Goal: Task Accomplishment & Management: Complete application form

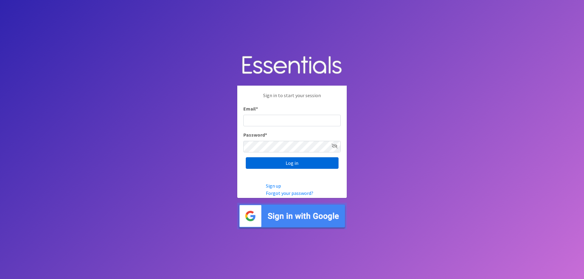
type input "[EMAIL_ADDRESS][DOMAIN_NAME]"
click at [280, 163] on input "Log in" at bounding box center [292, 164] width 93 height 12
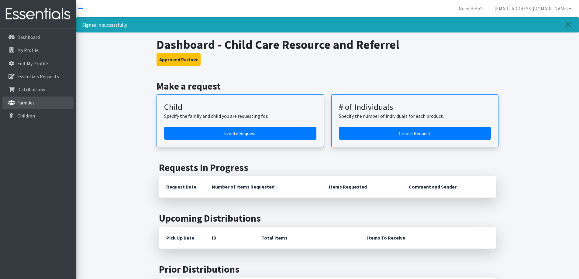
click at [21, 102] on p "Families" at bounding box center [25, 103] width 17 height 6
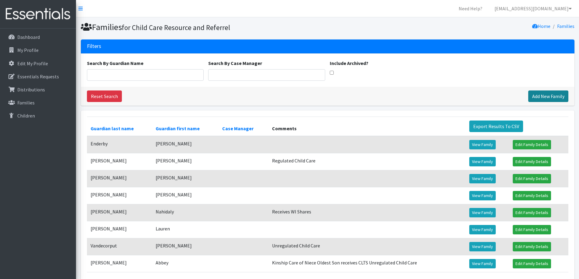
click at [553, 95] on link "Add New Family" at bounding box center [549, 97] width 40 height 12
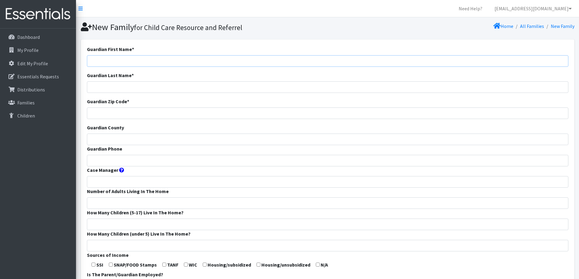
click at [229, 59] on input "Guardian First Name *" at bounding box center [328, 61] width 482 height 12
type input "Jasmine"
click at [195, 88] on input "Guardian Last Name *" at bounding box center [328, 88] width 482 height 12
type input "Xiong"
click at [181, 110] on input "Guardian Zip Code *" at bounding box center [328, 114] width 482 height 12
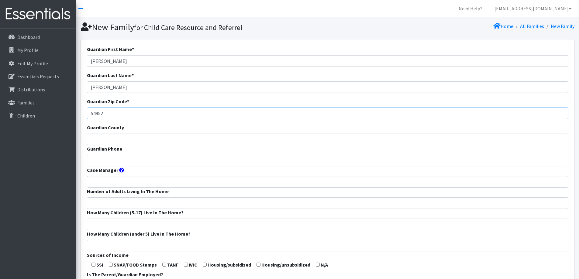
type input "54952"
click at [168, 137] on input "Guardian County" at bounding box center [328, 140] width 482 height 12
type input "Winnebago"
click at [176, 163] on input "Guardian Phone" at bounding box center [328, 161] width 482 height 12
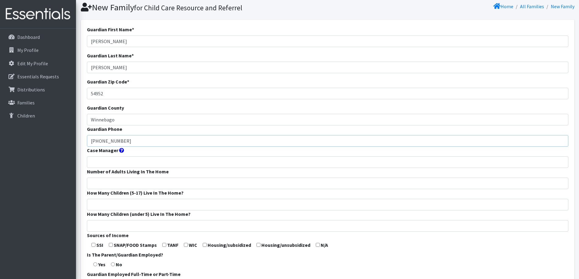
scroll to position [30, 0]
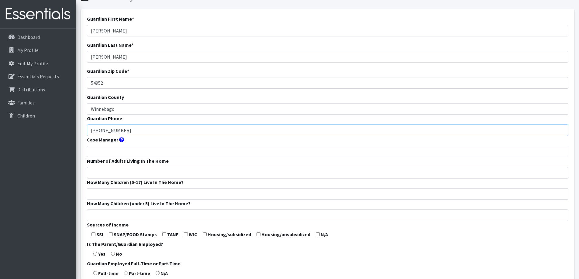
type input "920-265-4821"
click at [165, 172] on input "Number of Adults Living In The Home" at bounding box center [328, 173] width 482 height 12
type input "2"
click at [160, 198] on input "How Many Children (5-17) Live In The Home?" at bounding box center [328, 195] width 482 height 12
type input "3"
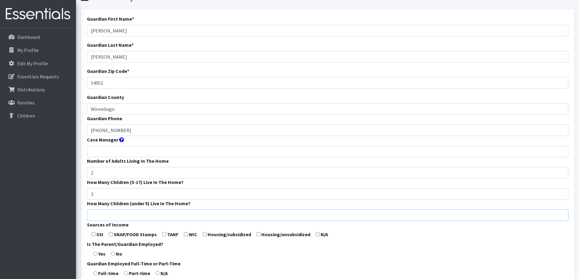
click at [158, 214] on input "How Many Children (under 5) Live In The Home?" at bounding box center [328, 216] width 482 height 12
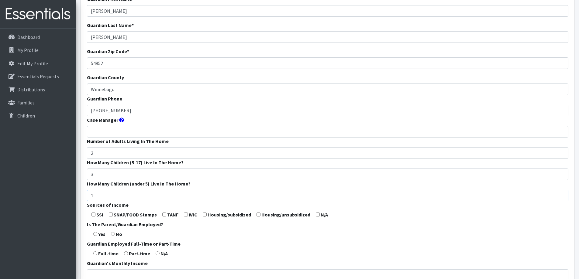
scroll to position [91, 0]
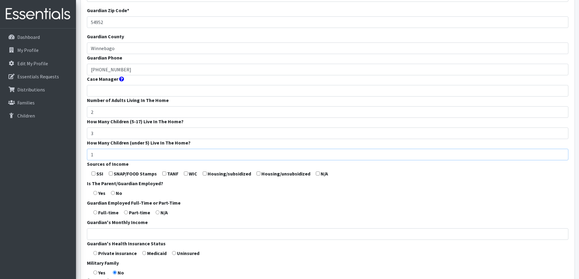
type input "1"
click at [94, 175] on input "checkbox" at bounding box center [94, 174] width 4 height 4
checkbox input "true"
click at [158, 212] on input "radio" at bounding box center [158, 213] width 4 height 4
radio input "true"
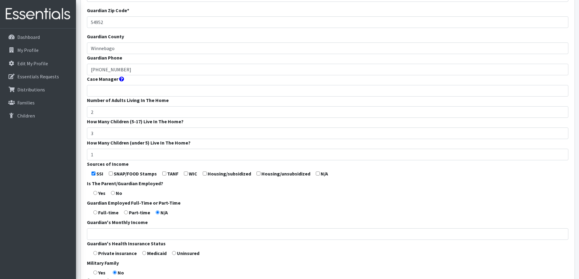
scroll to position [122, 0]
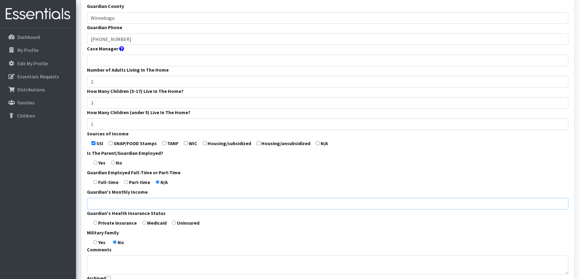
click at [156, 206] on input "Guardian's Monthly Income" at bounding box center [328, 204] width 482 height 12
type input "1052"
click at [145, 223] on input "radio" at bounding box center [144, 223] width 4 height 4
radio input "true"
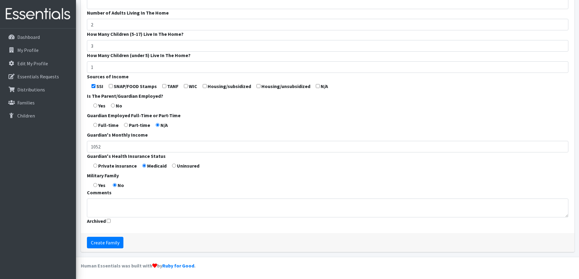
scroll to position [179, 0]
click at [110, 244] on input "Create Family" at bounding box center [105, 243] width 36 height 12
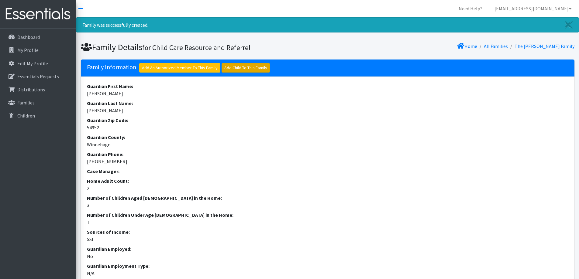
click at [248, 70] on link "Add Child To This Family" at bounding box center [246, 67] width 48 height 9
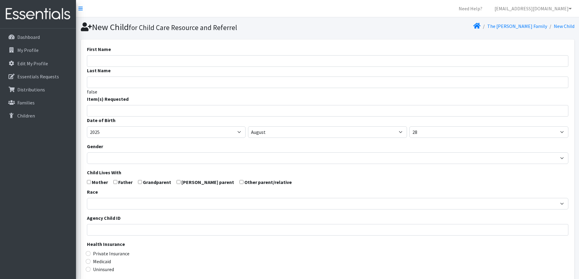
select select
click at [172, 64] on input "First Name" at bounding box center [328, 61] width 482 height 12
type input "[PERSON_NAME]"
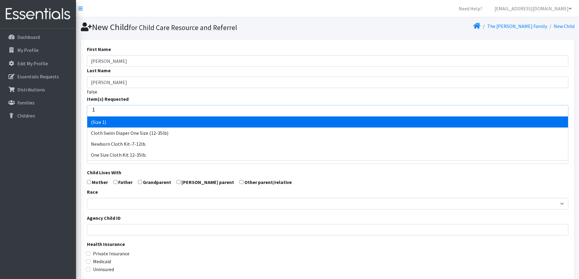
type input "1"
select select "14509"
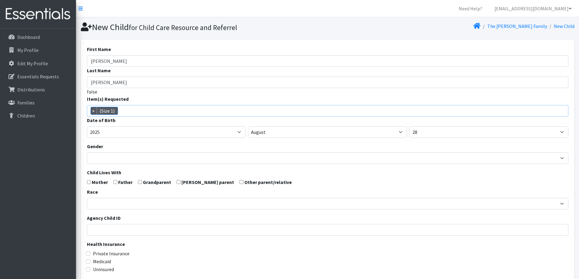
scroll to position [13, 0]
click at [148, 129] on select "2005 2006 2007 2008 2009 2010 2011 2012 2013 2014 2015 2016 2017 2018 2019 2020…" at bounding box center [166, 133] width 159 height 12
select select "2021"
click at [87, 127] on select "2005 2006 2007 2008 2009 2010 2011 2012 2013 2014 2015 2016 2017 2018 2019 2020…" at bounding box center [166, 133] width 159 height 12
click at [299, 134] on select "January February March April May June July August September October November De…" at bounding box center [327, 133] width 159 height 12
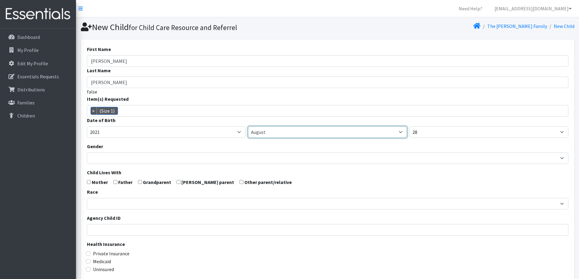
select select "10"
click at [248, 127] on select "January February March April May June July August September October November De…" at bounding box center [327, 133] width 159 height 12
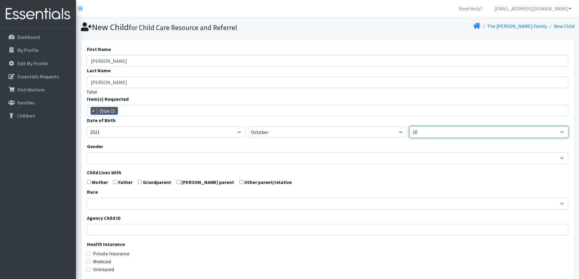
click at [448, 136] on select "1 2 3 4 5 6 7 8 9 10 11 12 13 14 15 16 17 18 19 20 21 22 23 24 25 26 27 28 29 3…" at bounding box center [489, 133] width 159 height 12
select select "26"
click at [410, 127] on select "1 2 3 4 5 6 7 8 9 10 11 12 13 14 15 16 17 18 19 20 21 22 23 24 25 26 27 28 29 3…" at bounding box center [489, 133] width 159 height 12
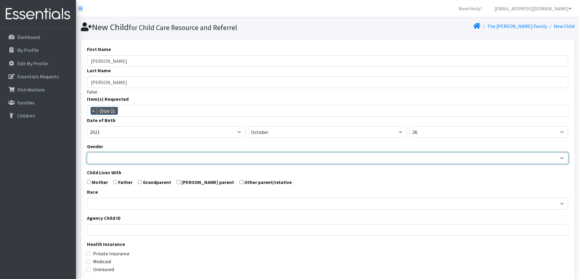
click at [94, 158] on select "Male Female" at bounding box center [328, 159] width 482 height 12
select select "Female"
click at [87, 153] on select "Male Female" at bounding box center [328, 159] width 482 height 12
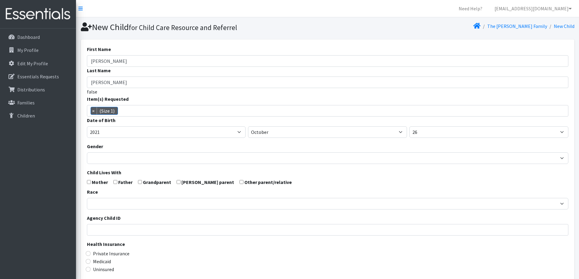
click at [90, 182] on input "checkbox" at bounding box center [89, 182] width 4 height 4
checkbox input "true"
click at [116, 182] on input "checkbox" at bounding box center [115, 182] width 4 height 4
checkbox input "true"
click at [113, 197] on div "Race African American Caucasian Hispanic Asian American Indian Pacific Islander…" at bounding box center [328, 199] width 482 height 21
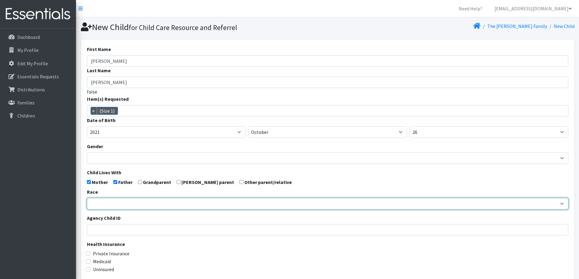
click at [111, 200] on select "African American Caucasian Hispanic Asian American Indian Pacific Islander Mult…" at bounding box center [328, 204] width 482 height 12
click at [87, 198] on select "African American Caucasian Hispanic Asian American Indian Pacific Islander Mult…" at bounding box center [328, 204] width 482 height 12
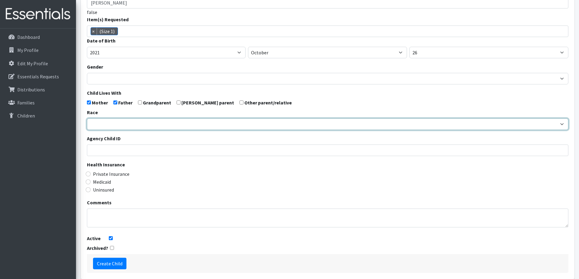
scroll to position [91, 0]
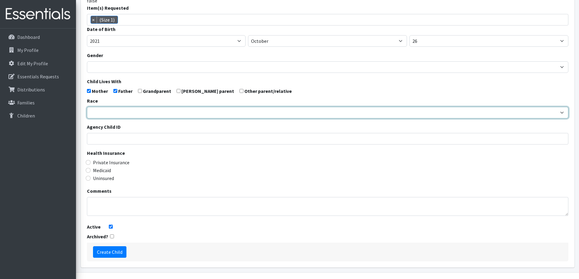
click at [136, 112] on select "African American Caucasian Hispanic Asian American Indian Pacific Islander Mult…" at bounding box center [328, 113] width 482 height 12
select select "Multi-racial"
click at [87, 107] on select "African American Caucasian Hispanic Asian American Indian Pacific Islander Mult…" at bounding box center [328, 113] width 482 height 12
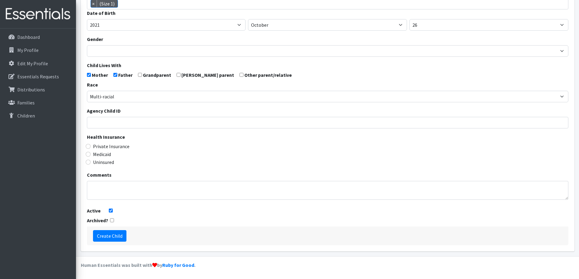
click at [105, 154] on label "Medicaid" at bounding box center [102, 154] width 18 height 7
click at [91, 154] on input "Medicaid" at bounding box center [88, 154] width 5 height 5
radio input "true"
click at [109, 234] on input "Create Child" at bounding box center [109, 237] width 33 height 12
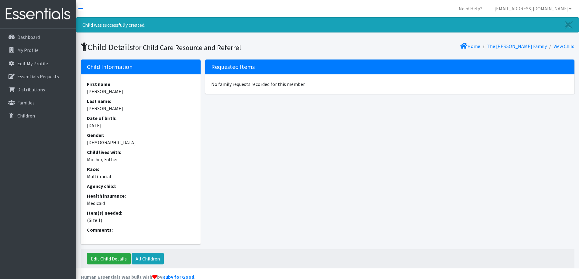
click at [521, 43] on li "The [PERSON_NAME] Family" at bounding box center [513, 46] width 67 height 9
click at [519, 48] on link "The [PERSON_NAME] Family" at bounding box center [517, 46] width 60 height 6
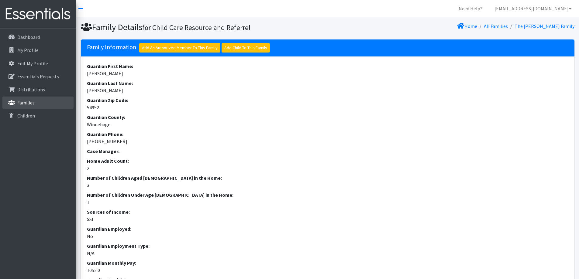
click at [29, 105] on p "Families" at bounding box center [25, 103] width 17 height 6
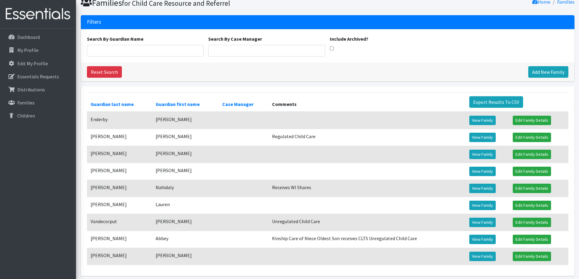
scroll to position [49, 0]
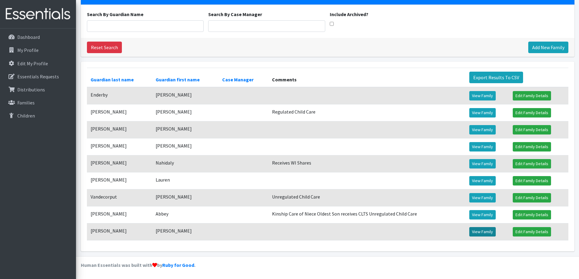
click at [474, 235] on link "View Family" at bounding box center [483, 231] width 26 height 9
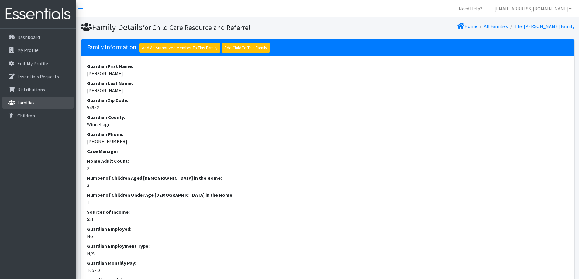
click at [39, 99] on link "Families" at bounding box center [37, 103] width 71 height 12
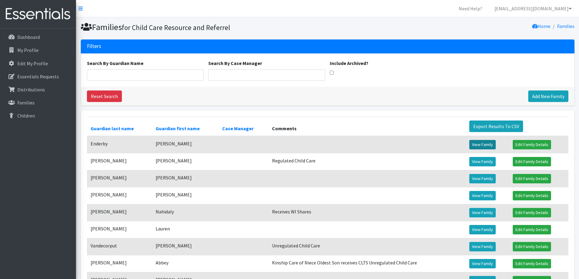
click at [475, 143] on link "View Family" at bounding box center [483, 144] width 26 height 9
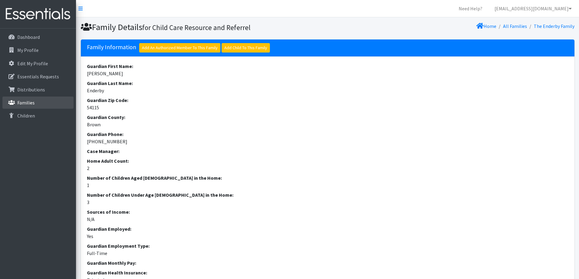
click at [44, 100] on link "Families" at bounding box center [37, 103] width 71 height 12
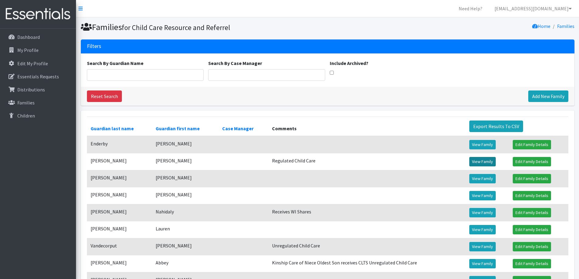
click at [482, 160] on link "View Family" at bounding box center [483, 161] width 26 height 9
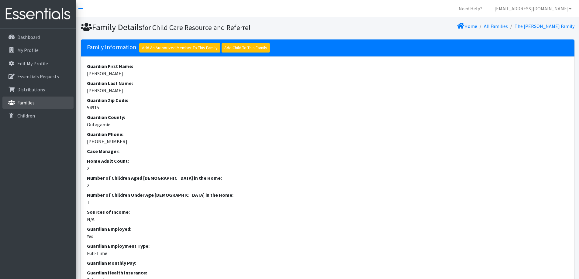
click at [52, 104] on link "Families" at bounding box center [37, 103] width 71 height 12
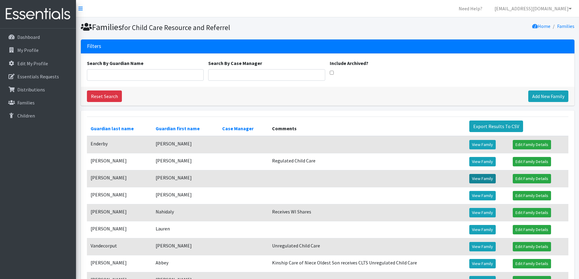
click at [474, 180] on link "View Family" at bounding box center [483, 178] width 26 height 9
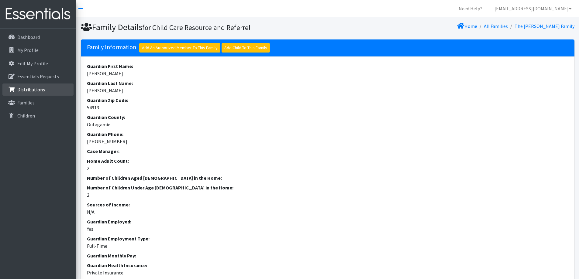
click at [15, 93] on link "Distributions" at bounding box center [37, 90] width 71 height 12
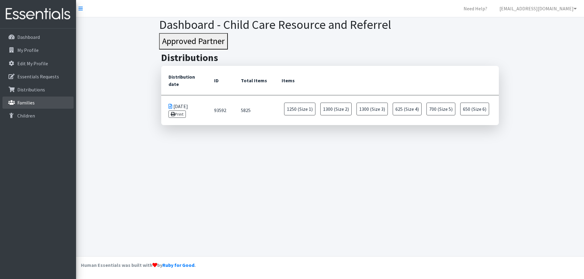
click at [25, 106] on p "Families" at bounding box center [25, 103] width 17 height 6
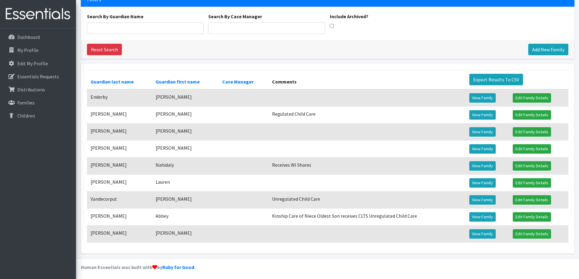
scroll to position [49, 0]
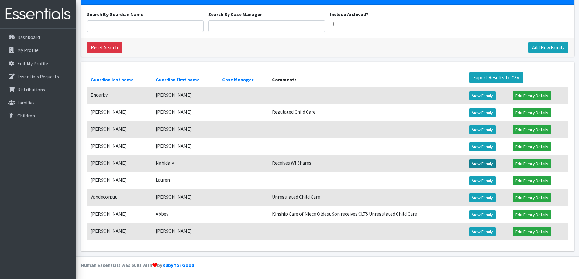
click at [480, 164] on link "View Family" at bounding box center [483, 163] width 26 height 9
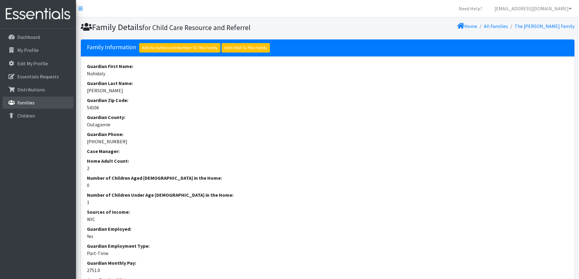
click at [24, 99] on link "Families" at bounding box center [37, 103] width 71 height 12
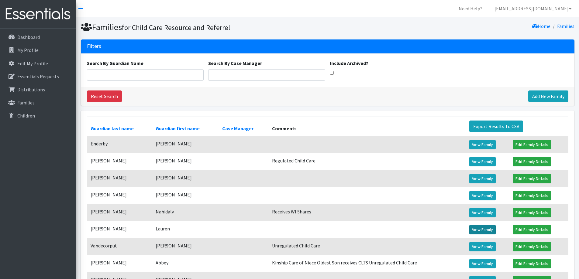
click at [481, 228] on link "View Family" at bounding box center [483, 229] width 26 height 9
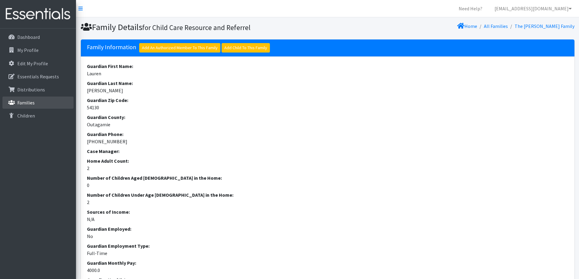
click at [31, 104] on p "Families" at bounding box center [25, 103] width 17 height 6
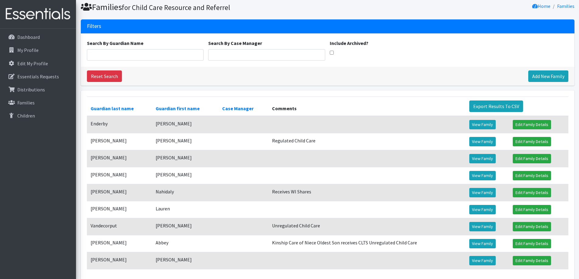
scroll to position [49, 0]
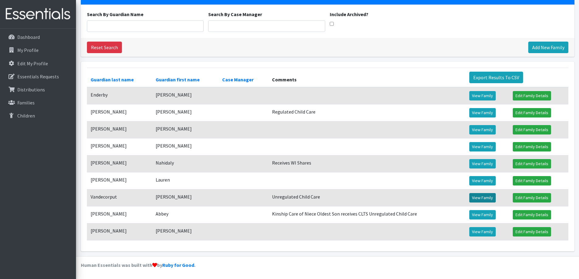
click at [470, 201] on link "View Family" at bounding box center [483, 197] width 26 height 9
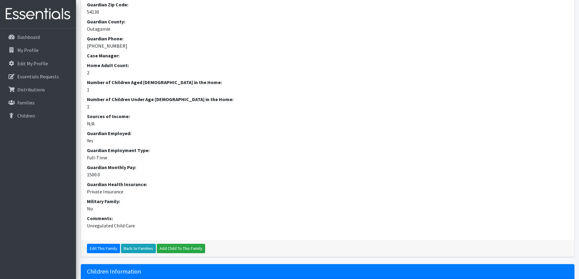
scroll to position [61, 0]
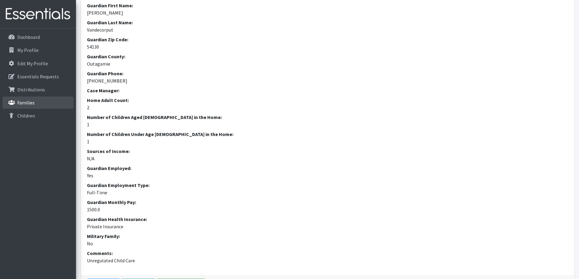
click at [35, 104] on link "Families" at bounding box center [37, 103] width 71 height 12
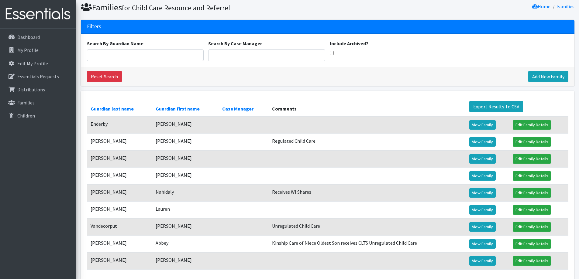
scroll to position [49, 0]
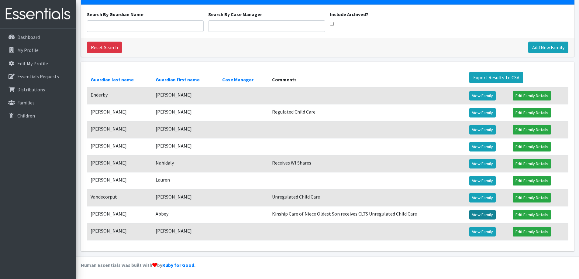
click at [475, 217] on link "View Family" at bounding box center [483, 214] width 26 height 9
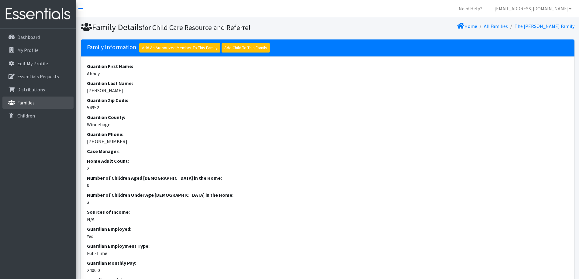
click at [26, 104] on p "Families" at bounding box center [25, 103] width 17 height 6
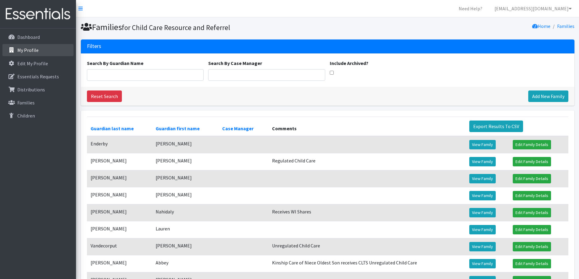
click at [25, 50] on p "My Profile" at bounding box center [27, 50] width 21 height 6
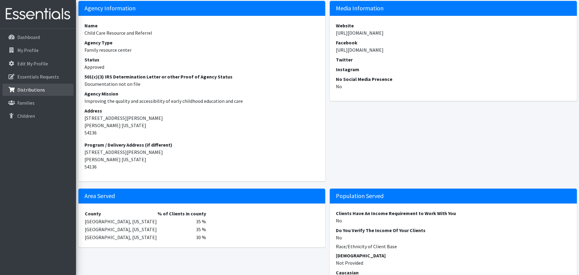
scroll to position [61, 0]
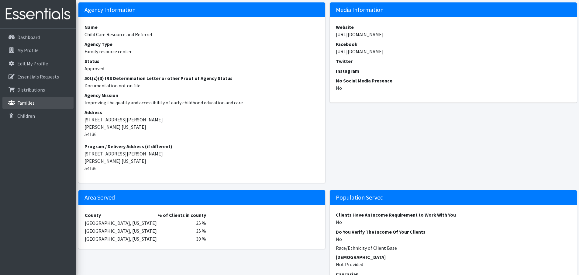
click at [44, 97] on link "Families" at bounding box center [37, 103] width 71 height 12
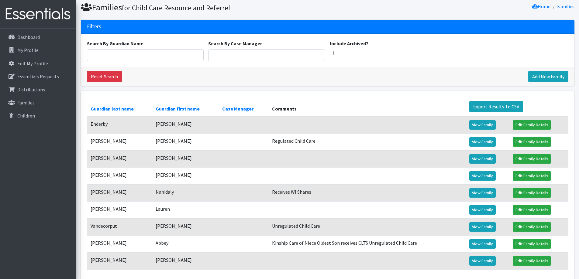
scroll to position [49, 0]
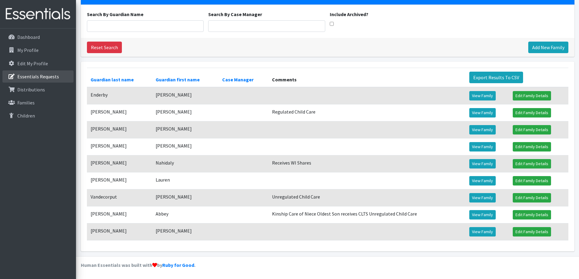
click at [38, 81] on link "Essentials Requests" at bounding box center [37, 77] width 71 height 12
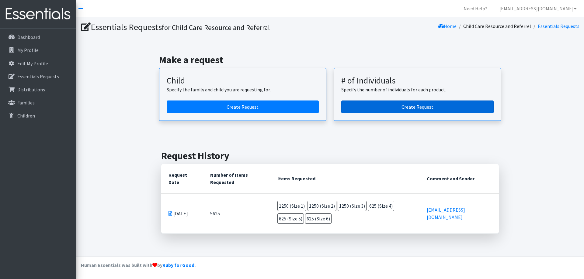
click at [410, 109] on link "Create Request" at bounding box center [417, 107] width 152 height 13
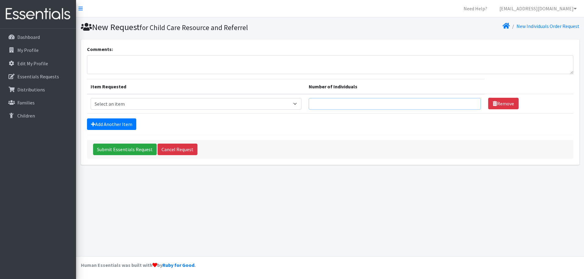
click at [379, 100] on input "Number of Individuals" at bounding box center [395, 104] width 172 height 12
click at [470, 106] on input "1" at bounding box center [395, 104] width 172 height 12
type input "2"
click at [469, 103] on input "2" at bounding box center [395, 104] width 172 height 12
click at [202, 101] on select "Select an item (Newborn) (Preemie) (Size 1) (Size 2) (Size 3) (Size 4) (Size 5)…" at bounding box center [196, 104] width 211 height 12
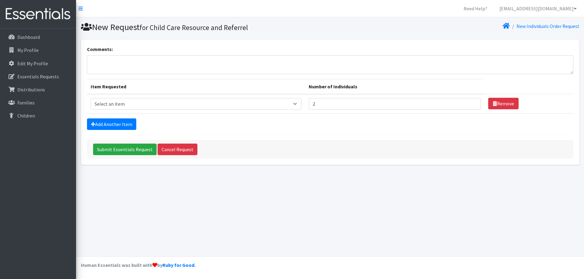
click at [371, 180] on div "New Request for Child Care Resource and Referrel New Individuals Order Request …" at bounding box center [330, 136] width 508 height 239
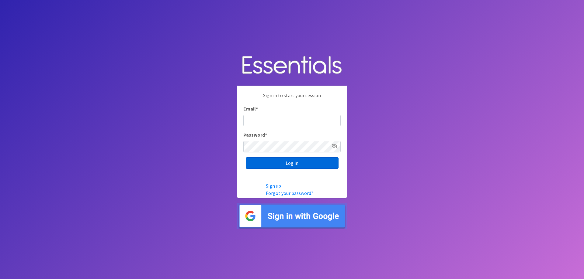
type input "[EMAIL_ADDRESS][DOMAIN_NAME]"
click at [296, 166] on input "Log in" at bounding box center [292, 164] width 93 height 12
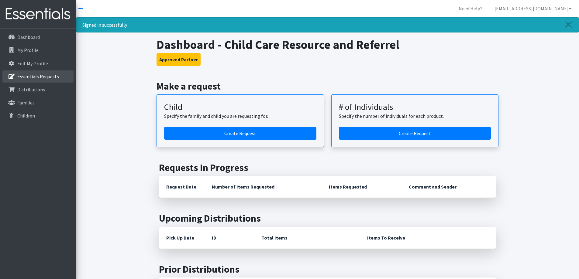
click at [52, 71] on link "Essentials Requests" at bounding box center [37, 77] width 71 height 12
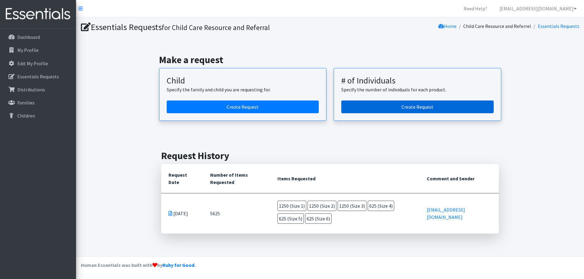
click at [394, 106] on link "Create Request" at bounding box center [417, 107] width 152 height 13
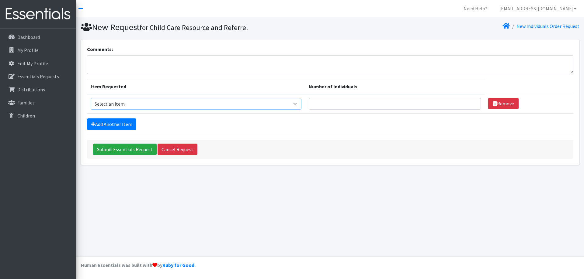
click at [217, 106] on select "Select an item (Newborn) (Preemie) (Size 1) (Size 2) (Size 3) (Size 4) (Size 5)…" at bounding box center [196, 104] width 211 height 12
click at [331, 147] on div "Submit Essentials Request Cancel Request" at bounding box center [330, 149] width 486 height 19
click at [27, 40] on p "Dashboard" at bounding box center [28, 37] width 23 height 6
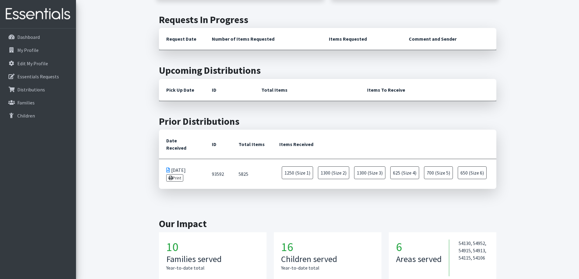
scroll to position [177, 0]
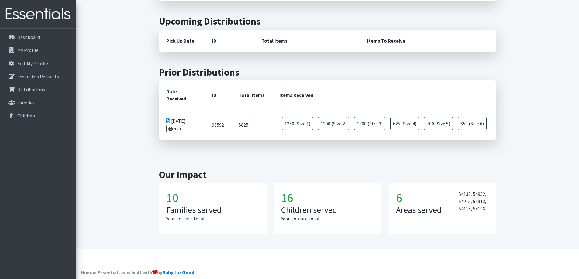
click at [396, 191] on h1 "6" at bounding box center [422, 198] width 53 height 15
drag, startPoint x: 487, startPoint y: 202, endPoint x: 456, endPoint y: 185, distance: 35.3
click at [457, 191] on div "54130, 54952, 54915, 54913, 54115, 54106" at bounding box center [473, 209] width 33 height 37
click at [438, 160] on section "Our Impact 10 Families served Year-to-date total 16 Children served Year-to-dat…" at bounding box center [328, 201] width 342 height 95
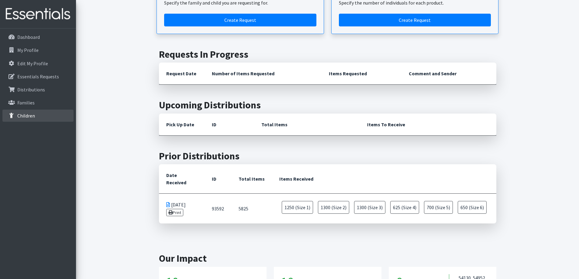
scroll to position [86, 0]
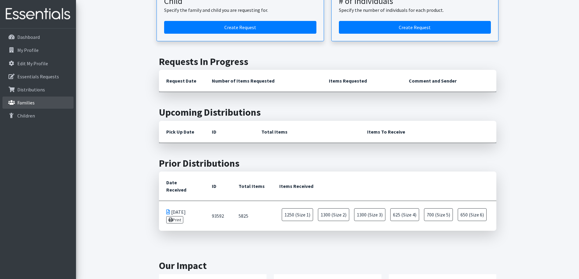
click at [33, 102] on p "Families" at bounding box center [25, 103] width 17 height 6
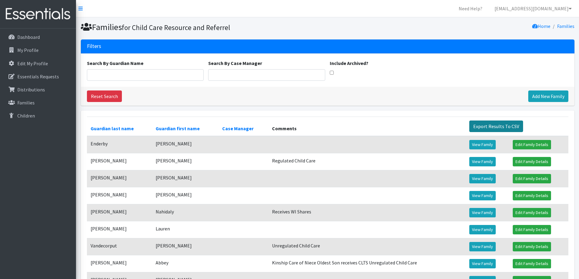
click at [495, 123] on link "Export Results To CSV" at bounding box center [497, 127] width 54 height 12
